Goal: Task Accomplishment & Management: Use online tool/utility

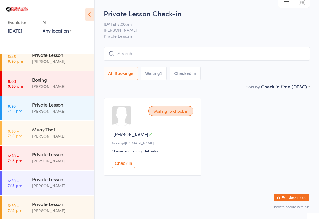
scroll to position [899, 0]
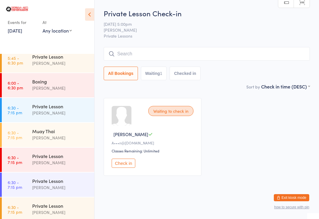
click at [61, 85] on div "[PERSON_NAME]" at bounding box center [60, 87] width 57 height 7
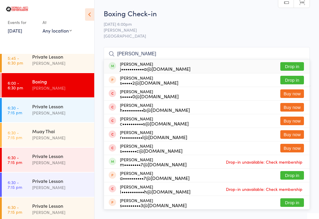
type input "[PERSON_NAME]"
click at [296, 68] on button "Drop in" at bounding box center [292, 66] width 24 height 9
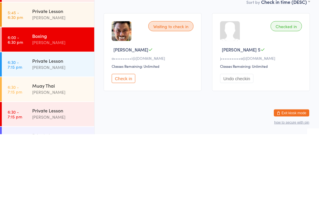
scroll to position [5, 0]
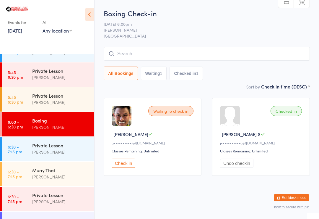
click at [15, 101] on time "5:45 - 6:30 pm" at bounding box center [15, 99] width 15 height 9
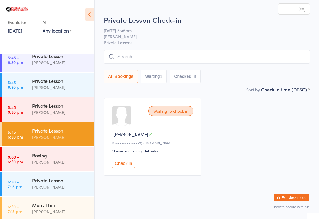
scroll to position [823, 0]
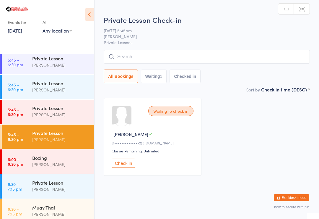
click at [14, 105] on link "5:45 - 6:30 pm Private Lesson [PERSON_NAME]" at bounding box center [48, 112] width 92 height 24
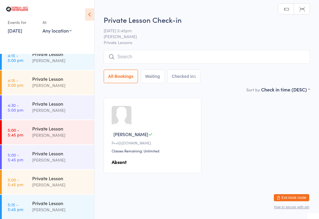
scroll to position [645, 0]
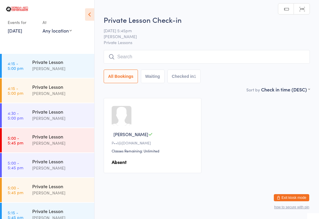
click at [14, 133] on link "5:00 - 5:45 pm Private Lesson [PERSON_NAME]" at bounding box center [48, 140] width 92 height 24
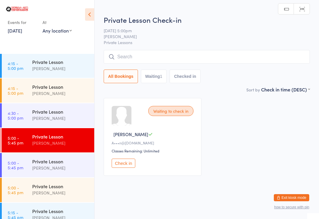
click at [122, 167] on button "Check in" at bounding box center [124, 162] width 24 height 9
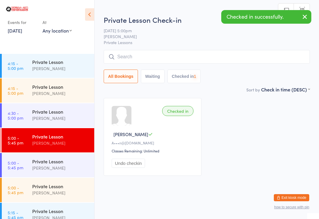
click at [15, 116] on time "4:30 - 5:00 pm" at bounding box center [16, 114] width 16 height 9
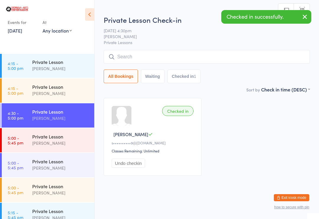
click at [24, 91] on link "4:15 - 5:00 pm Private Lesson [PERSON_NAME]" at bounding box center [48, 90] width 92 height 24
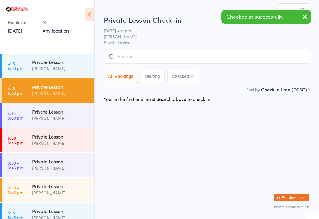
click at [14, 61] on time "4:15 - 5:00 pm" at bounding box center [16, 65] width 16 height 9
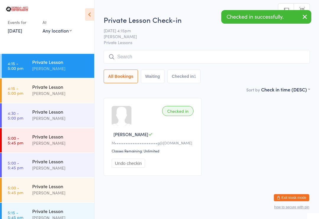
click at [20, 165] on time "5:00 - 5:45 pm" at bounding box center [16, 164] width 16 height 9
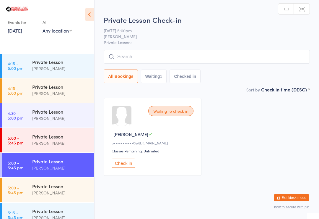
click at [120, 164] on button "Check in" at bounding box center [124, 162] width 24 height 9
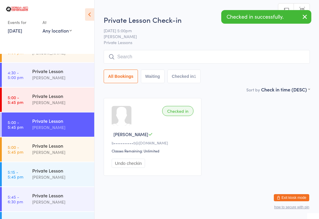
scroll to position [688, 0]
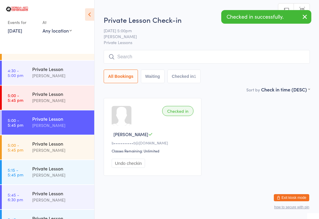
click at [14, 148] on time "5:00 - 5:45 pm" at bounding box center [16, 146] width 16 height 9
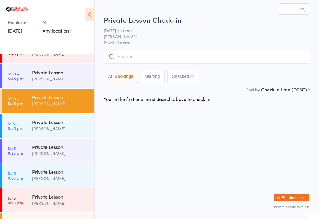
scroll to position [734, 0]
click at [12, 124] on time "5:15 - 5:45 pm" at bounding box center [16, 125] width 16 height 9
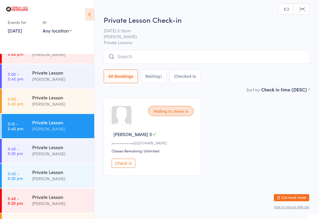
click at [126, 161] on button "Check in" at bounding box center [124, 162] width 24 height 9
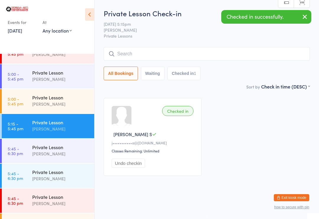
click at [14, 149] on time "5:45 - 6:30 pm" at bounding box center [15, 150] width 15 height 9
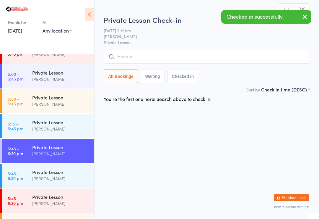
click at [15, 177] on time "5:45 - 6:30 pm" at bounding box center [15, 175] width 15 height 9
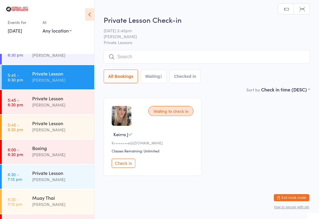
scroll to position [819, 0]
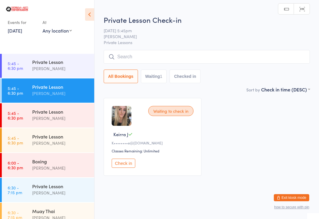
click at [12, 142] on time "5:45 - 6:30 pm" at bounding box center [15, 139] width 15 height 9
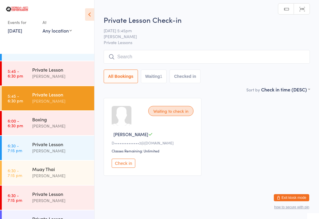
scroll to position [861, 0]
click at [12, 80] on link "5:45 - 6:30 pm Private Lesson [PERSON_NAME]" at bounding box center [48, 73] width 92 height 24
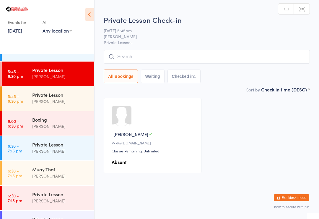
click at [17, 151] on time "6:30 - 7:15 pm" at bounding box center [15, 147] width 14 height 9
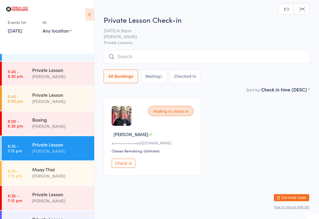
click at [9, 172] on time "6:30 - 7:15 pm" at bounding box center [15, 172] width 14 height 9
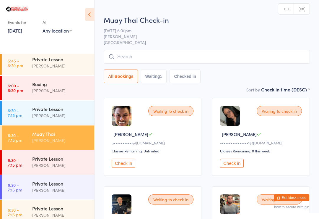
scroll to position [890, 0]
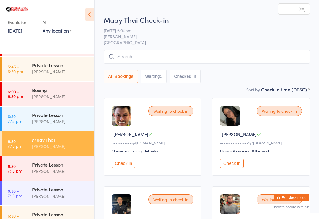
click at [25, 84] on link "6:00 - 6:30 pm Boxing [PERSON_NAME]" at bounding box center [48, 94] width 92 height 24
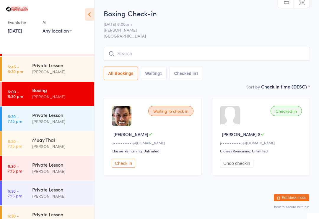
click at [165, 43] on div "Boxing Check-in [DATE] 6:00pm [PERSON_NAME] Bulldog Gym Castle Hill Manual sear…" at bounding box center [207, 45] width 206 height 75
click at [172, 52] on input "search" at bounding box center [207, 54] width 206 height 14
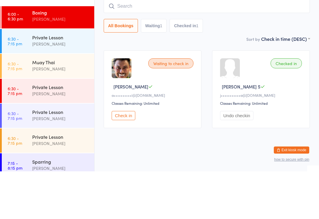
scroll to position [920, 0]
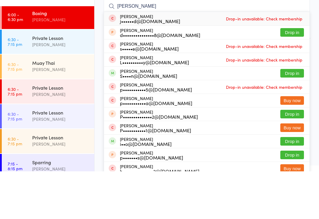
type input "[PERSON_NAME]"
click at [295, 116] on button "Drop in" at bounding box center [292, 120] width 24 height 9
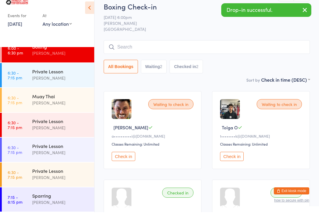
scroll to position [927, 0]
click at [27, 95] on link "6:30 - 7:15 pm Muay Thai [PERSON_NAME]" at bounding box center [48, 107] width 92 height 24
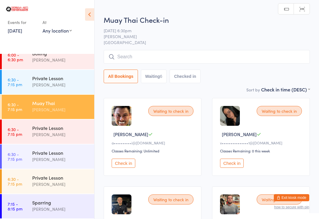
click at [215, 56] on input "search" at bounding box center [207, 57] width 206 height 14
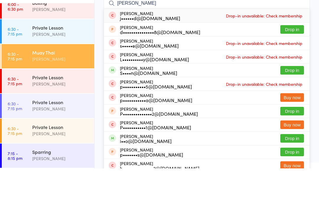
type input "[PERSON_NAME]"
click at [291, 116] on button "Drop in" at bounding box center [292, 120] width 24 height 9
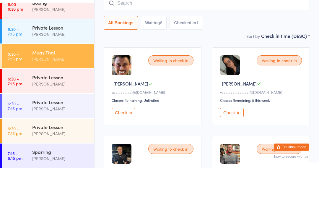
scroll to position [51, 0]
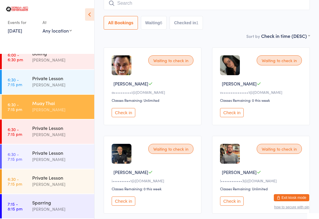
click at [24, 201] on link "7:15 - 8:15 pm Sparring [PERSON_NAME]" at bounding box center [48, 206] width 92 height 24
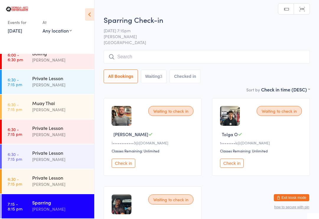
click at [136, 52] on input "search" at bounding box center [207, 57] width 206 height 14
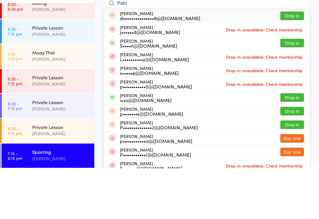
type input "Patri"
click at [295, 89] on button "Drop in" at bounding box center [292, 93] width 24 height 9
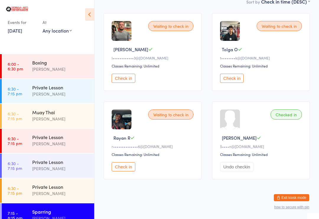
scroll to position [84, 0]
click at [70, 64] on div "Boxing" at bounding box center [60, 62] width 57 height 6
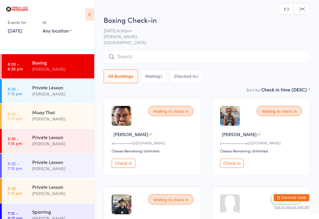
click at [209, 56] on input "search" at bounding box center [207, 57] width 206 height 14
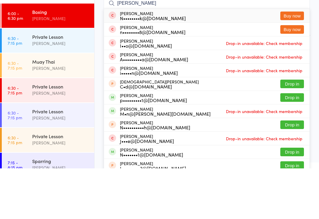
scroll to position [51, 0]
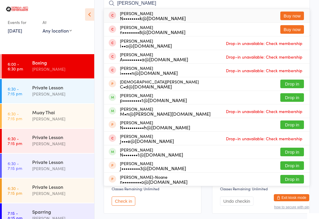
type input "[PERSON_NAME]"
click at [295, 149] on button "Drop in" at bounding box center [292, 151] width 24 height 9
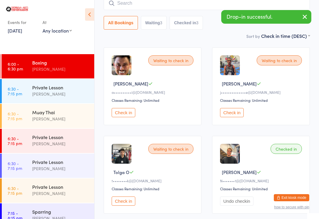
click at [54, 115] on div "Muay Thai" at bounding box center [60, 112] width 57 height 6
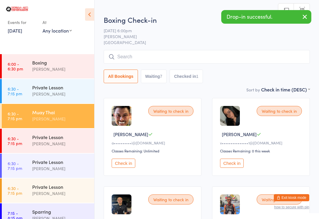
click at [175, 51] on input "search" at bounding box center [207, 57] width 206 height 14
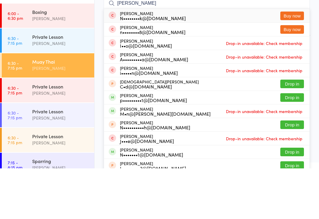
scroll to position [51, 0]
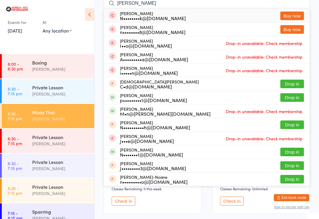
type input "[PERSON_NAME]"
click at [292, 148] on button "Drop in" at bounding box center [292, 151] width 24 height 9
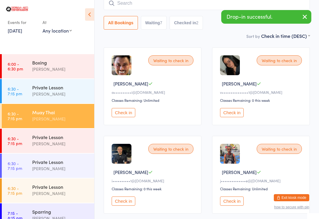
click at [79, 64] on div "Boxing" at bounding box center [60, 62] width 57 height 6
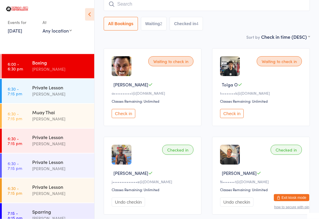
scroll to position [50, 0]
click at [242, 112] on button "Check in" at bounding box center [232, 113] width 24 height 9
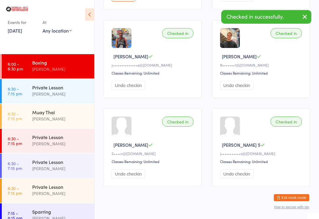
scroll to position [175, 0]
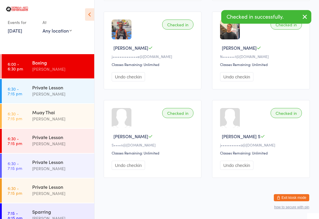
click at [66, 113] on div "Muay Thai" at bounding box center [60, 112] width 57 height 6
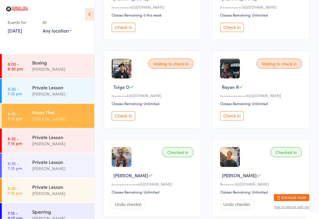
scroll to position [254, 0]
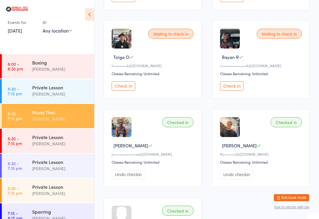
click at [138, 76] on div "Classes Remaining: Unlimited" at bounding box center [154, 73] width 84 height 5
click at [123, 89] on button "Check in" at bounding box center [124, 85] width 24 height 9
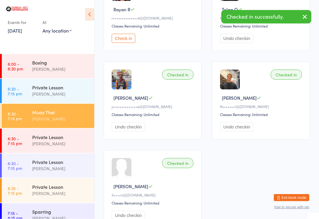
scroll to position [299, 0]
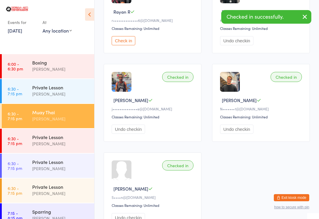
click at [66, 207] on div "Sparring [PERSON_NAME]" at bounding box center [63, 214] width 62 height 23
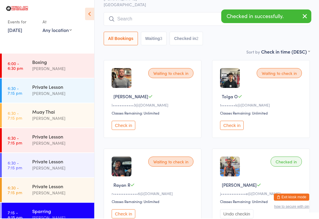
click at [236, 127] on button "Check in" at bounding box center [232, 125] width 24 height 9
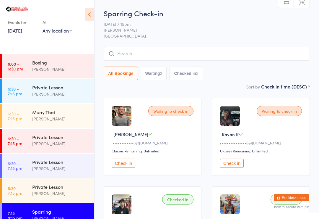
click at [45, 113] on div "Muay Thai" at bounding box center [60, 112] width 57 height 6
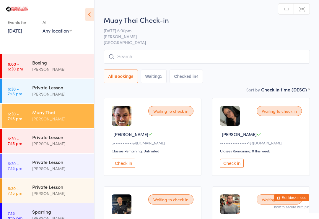
click at [157, 55] on input "search" at bounding box center [207, 57] width 206 height 14
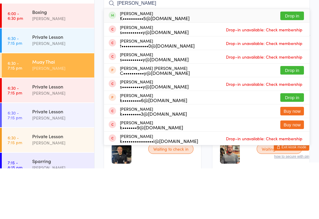
type input "[PERSON_NAME]"
click at [296, 62] on button "Drop in" at bounding box center [292, 66] width 24 height 9
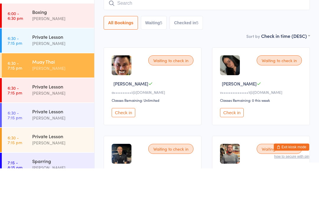
click at [60, 66] on div "[PERSON_NAME]" at bounding box center [60, 69] width 57 height 7
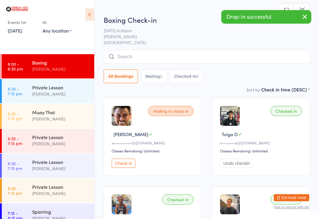
click at [158, 54] on input "search" at bounding box center [207, 57] width 206 height 14
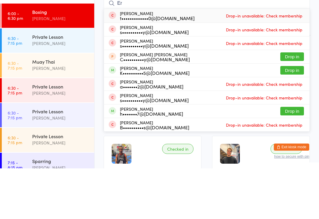
type input "E"
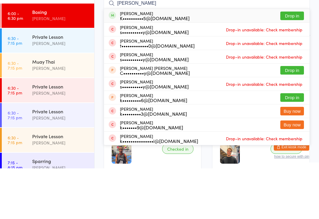
type input "[PERSON_NAME]"
click at [297, 62] on button "Drop in" at bounding box center [292, 66] width 24 height 9
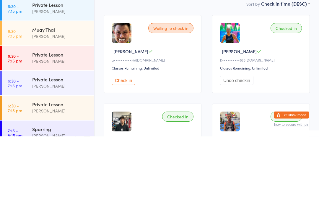
click at [135, 158] on button "Check in" at bounding box center [124, 162] width 24 height 9
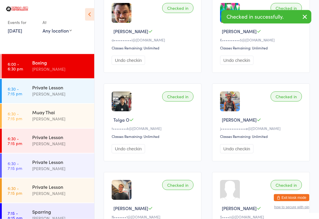
scroll to position [103, 0]
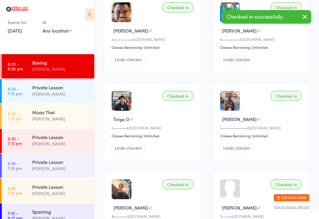
click at [26, 116] on link "6:30 - 7:15 pm Muay Thai [PERSON_NAME]" at bounding box center [48, 116] width 92 height 24
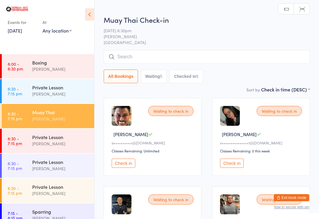
click at [121, 167] on button "Check in" at bounding box center [124, 162] width 24 height 9
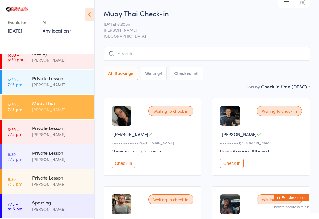
scroll to position [927, 0]
click at [51, 79] on div "Private Lesson" at bounding box center [60, 78] width 57 height 6
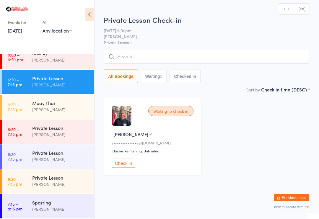
click at [172, 109] on div "Waiting to check in" at bounding box center [170, 111] width 45 height 10
click at [128, 165] on button "Check in" at bounding box center [124, 162] width 24 height 9
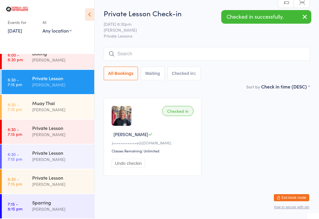
click at [65, 113] on div "[PERSON_NAME]" at bounding box center [60, 109] width 57 height 7
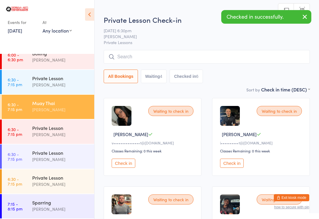
click at [160, 60] on input "search" at bounding box center [207, 57] width 206 height 14
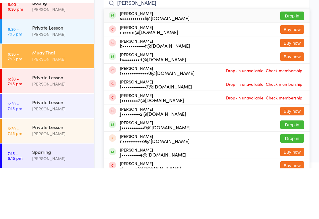
type input "[PERSON_NAME]"
click at [295, 62] on button "Drop in" at bounding box center [292, 66] width 24 height 9
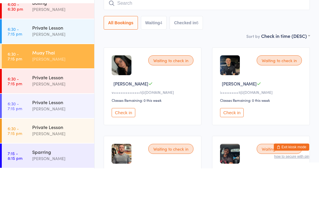
scroll to position [51, 0]
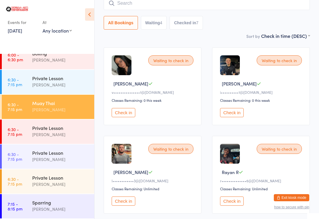
click at [215, 3] on input "search" at bounding box center [207, 3] width 206 height 14
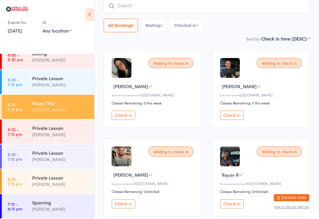
scroll to position [48, 0]
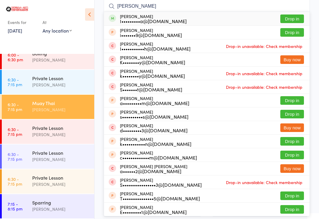
type input "[PERSON_NAME]"
click at [295, 19] on button "Drop in" at bounding box center [292, 18] width 24 height 9
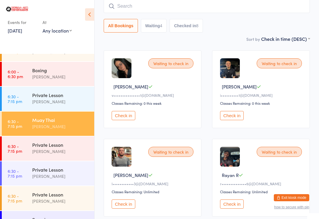
scroll to position [912, 0]
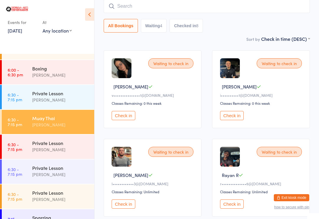
click at [36, 79] on div "Boxing [PERSON_NAME]" at bounding box center [63, 71] width 62 height 23
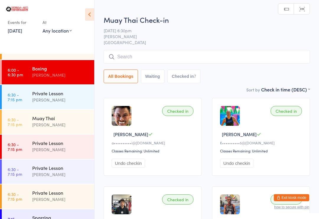
click at [132, 53] on input "search" at bounding box center [207, 57] width 206 height 14
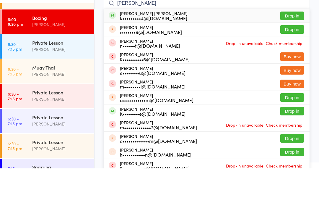
type input "[PERSON_NAME]"
click at [294, 62] on button "Drop in" at bounding box center [292, 66] width 24 height 9
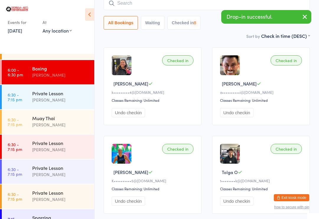
click at [34, 124] on div "[PERSON_NAME]" at bounding box center [60, 124] width 57 height 7
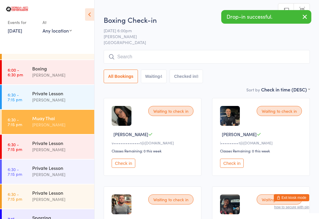
click at [190, 59] on input "search" at bounding box center [207, 57] width 206 height 14
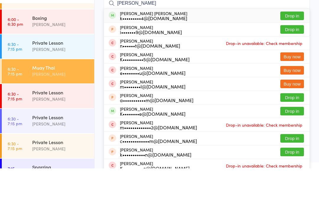
type input "[PERSON_NAME]"
click at [290, 62] on button "Drop in" at bounding box center [292, 66] width 24 height 9
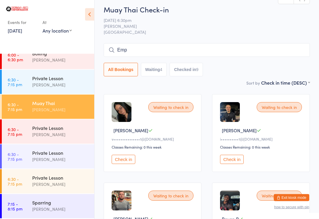
scroll to position [926, 0]
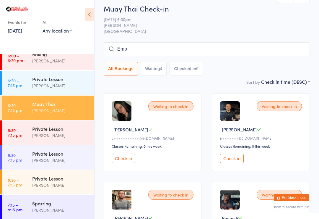
click at [201, 53] on input "Emp" at bounding box center [207, 49] width 206 height 14
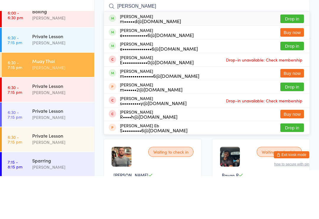
type input "[PERSON_NAME]"
click at [292, 84] on button "Drop in" at bounding box center [292, 88] width 24 height 9
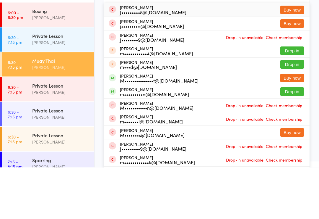
scroll to position [918, 0]
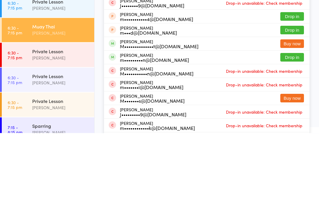
type input "[PERSON_NAME]"
click at [298, 139] on button "Drop in" at bounding box center [292, 143] width 24 height 9
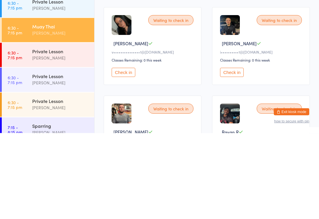
click at [227, 154] on button "Check in" at bounding box center [232, 158] width 24 height 9
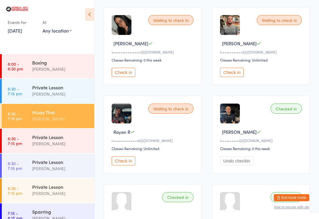
click at [129, 74] on button "Check in" at bounding box center [124, 72] width 24 height 9
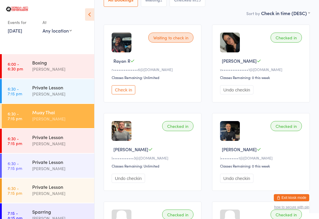
scroll to position [0, 0]
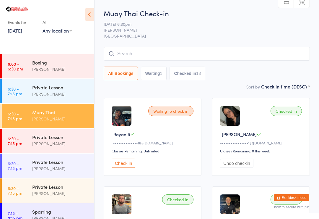
click at [207, 54] on input "search" at bounding box center [207, 54] width 206 height 14
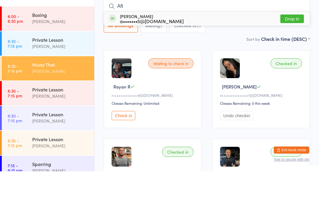
type input "Aft"
click at [292, 62] on button "Drop in" at bounding box center [292, 66] width 24 height 9
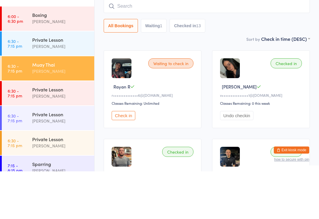
scroll to position [48, 0]
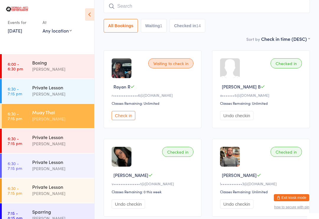
click at [118, 9] on input "search" at bounding box center [207, 6] width 206 height 14
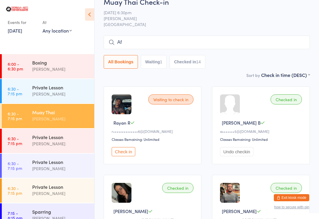
scroll to position [4, 0]
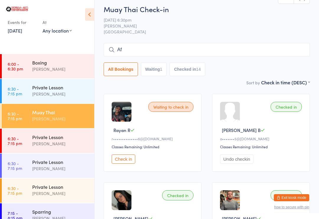
click at [219, 55] on input "Af" at bounding box center [207, 50] width 206 height 14
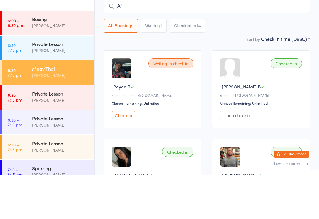
type input "A"
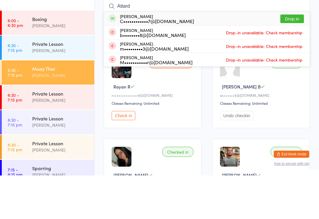
type input "Attard"
click at [296, 58] on button "Drop in" at bounding box center [292, 62] width 24 height 9
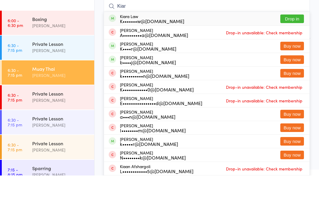
type input "Kiar"
click at [299, 58] on button "Drop in" at bounding box center [292, 62] width 24 height 9
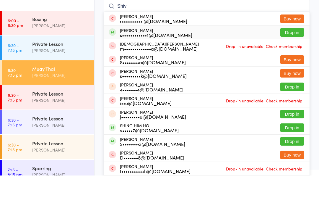
type input "Shiv"
click at [123, 71] on div "[PERSON_NAME] s••••••••••••1@[DOMAIN_NAME]" at bounding box center [156, 75] width 72 height 9
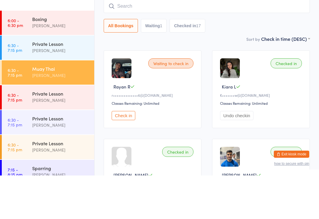
scroll to position [48, 0]
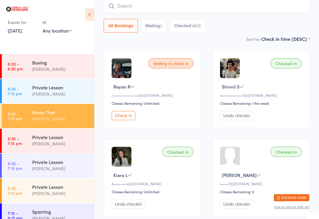
click at [35, 112] on div "Muay Thai" at bounding box center [60, 112] width 57 height 6
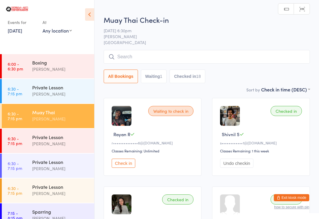
click at [170, 56] on input "search" at bounding box center [207, 57] width 206 height 14
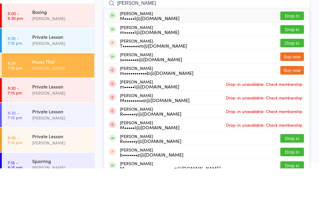
type input "[PERSON_NAME]"
click at [292, 62] on button "Drop in" at bounding box center [292, 66] width 24 height 9
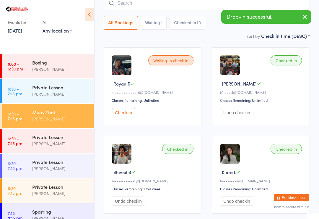
click at [136, 4] on input "search" at bounding box center [207, 3] width 206 height 14
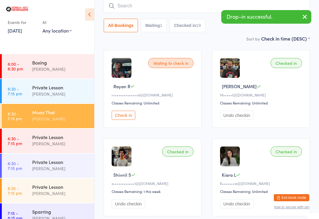
scroll to position [48, 0]
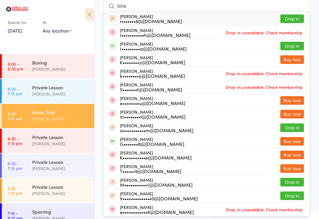
type input "Isha"
click at [289, 47] on button "Drop in" at bounding box center [292, 46] width 24 height 9
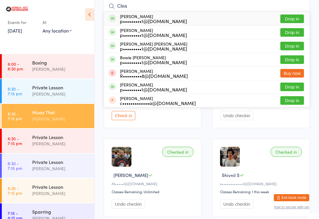
type input "Clea"
click at [294, 84] on button "Drop in" at bounding box center [292, 86] width 24 height 9
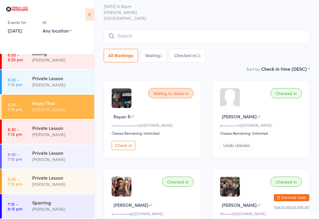
scroll to position [0, 0]
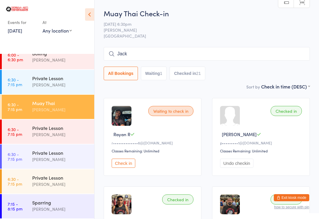
type input "[PERSON_NAME]"
